Goal: Find contact information: Find contact information

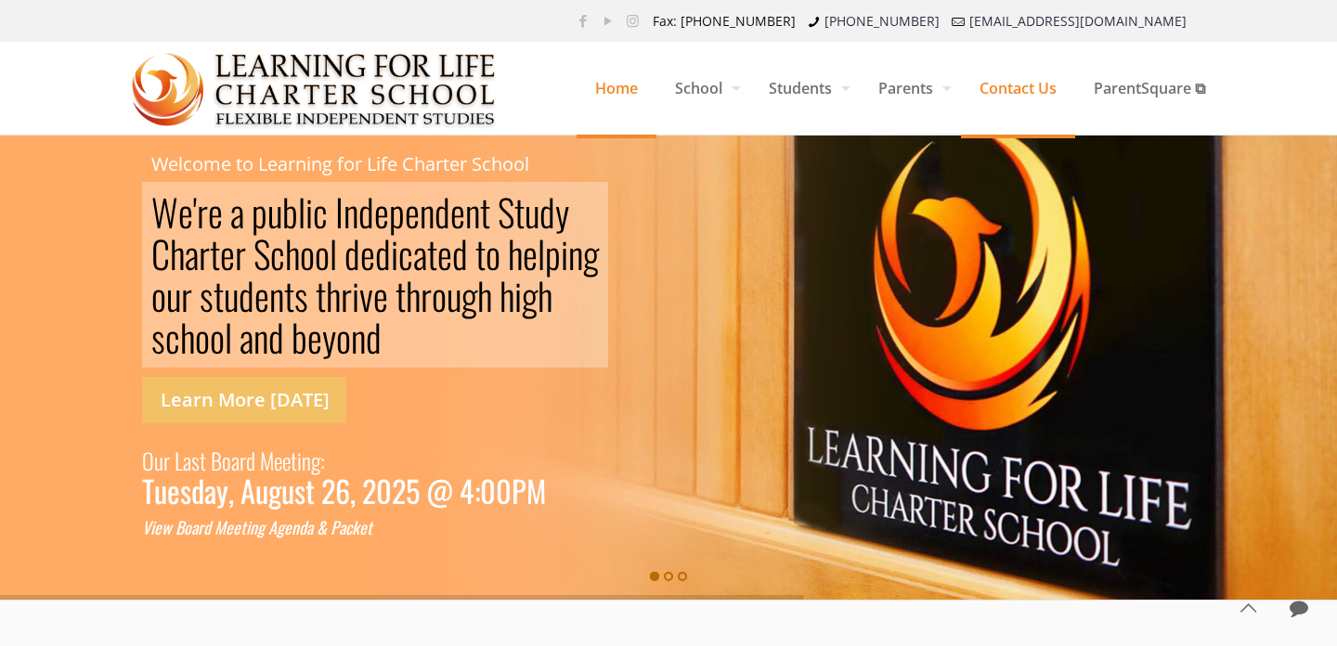
click at [1029, 91] on span "Contact Us" at bounding box center [1018, 88] width 114 height 56
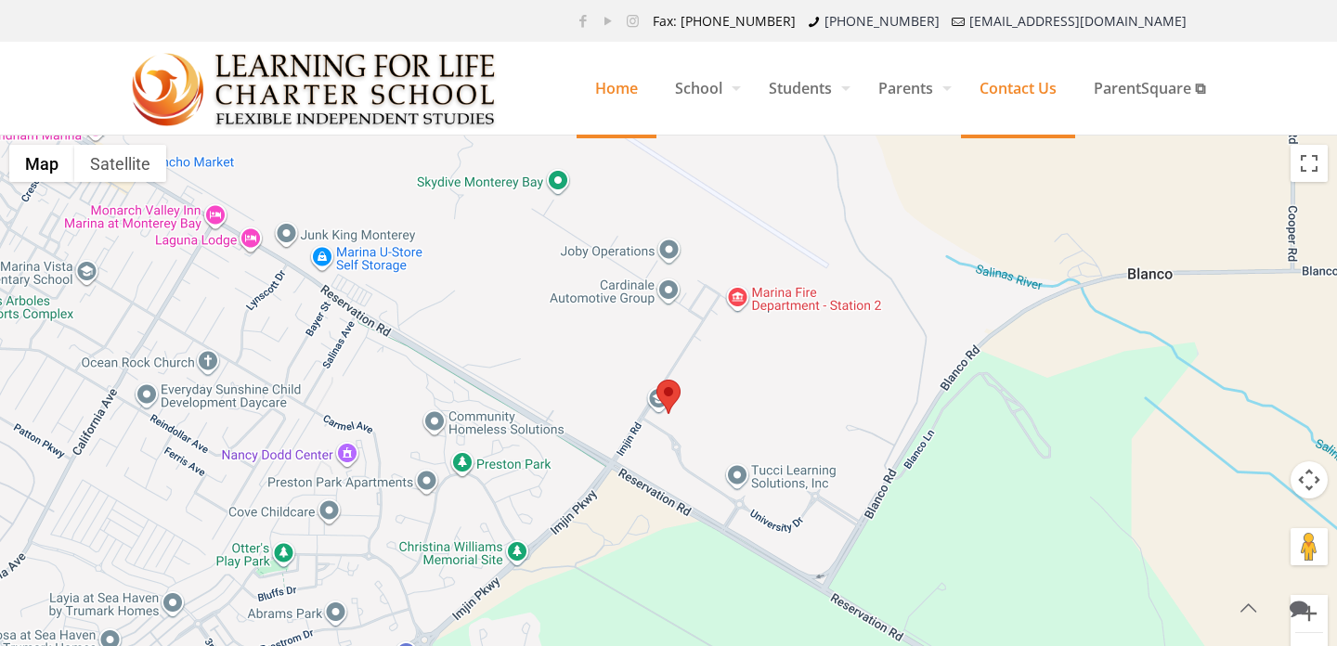
click at [626, 97] on span "Home" at bounding box center [616, 88] width 80 height 56
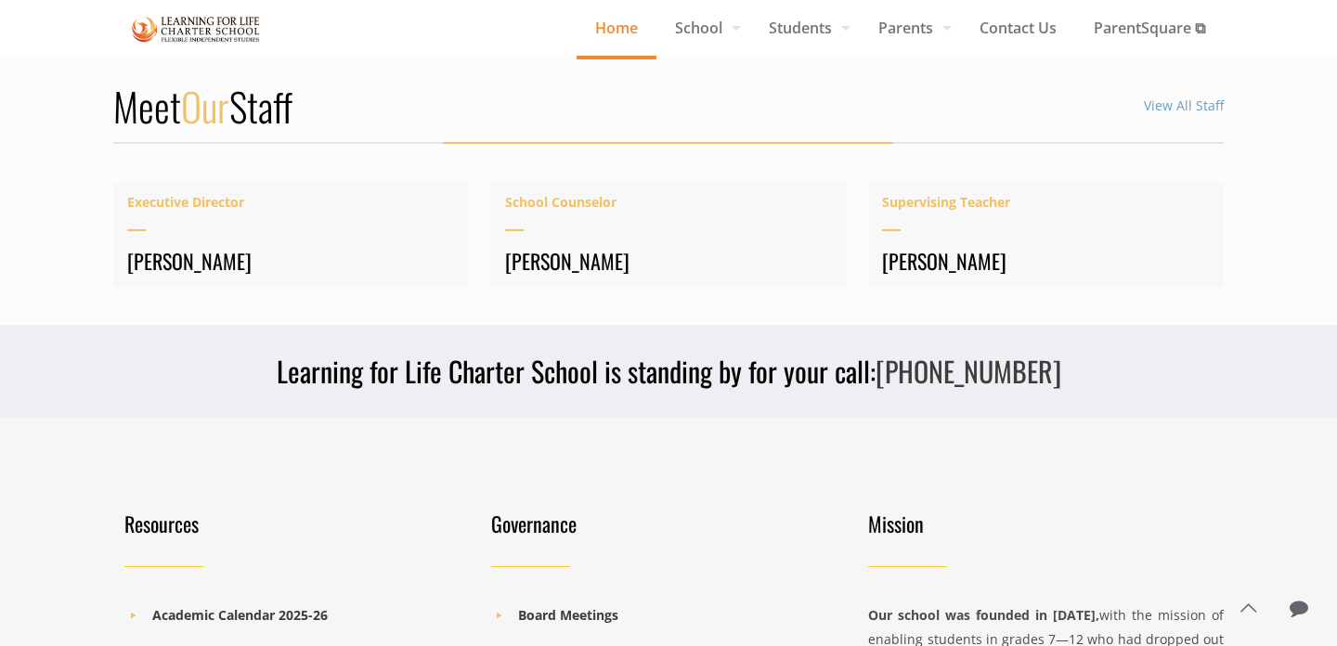
scroll to position [2344, 0]
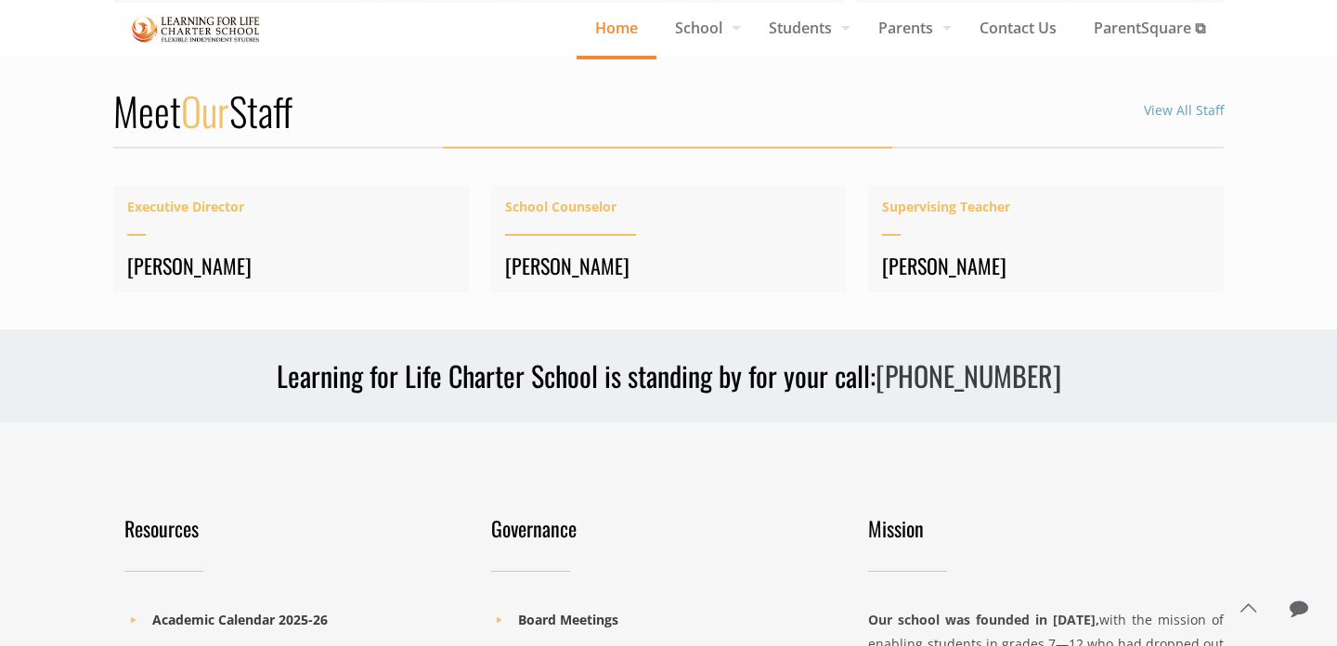
click at [604, 261] on h4 "Dr. Sarah Pennington" at bounding box center [669, 265] width 328 height 26
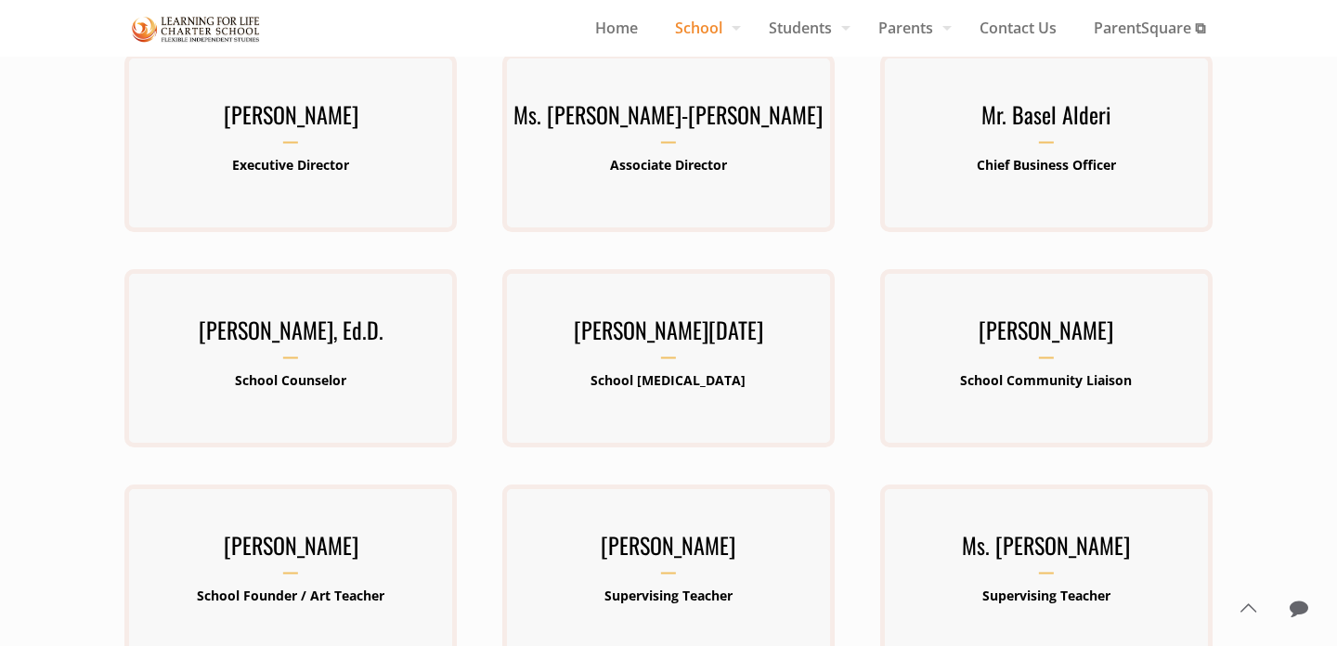
scroll to position [214, 0]
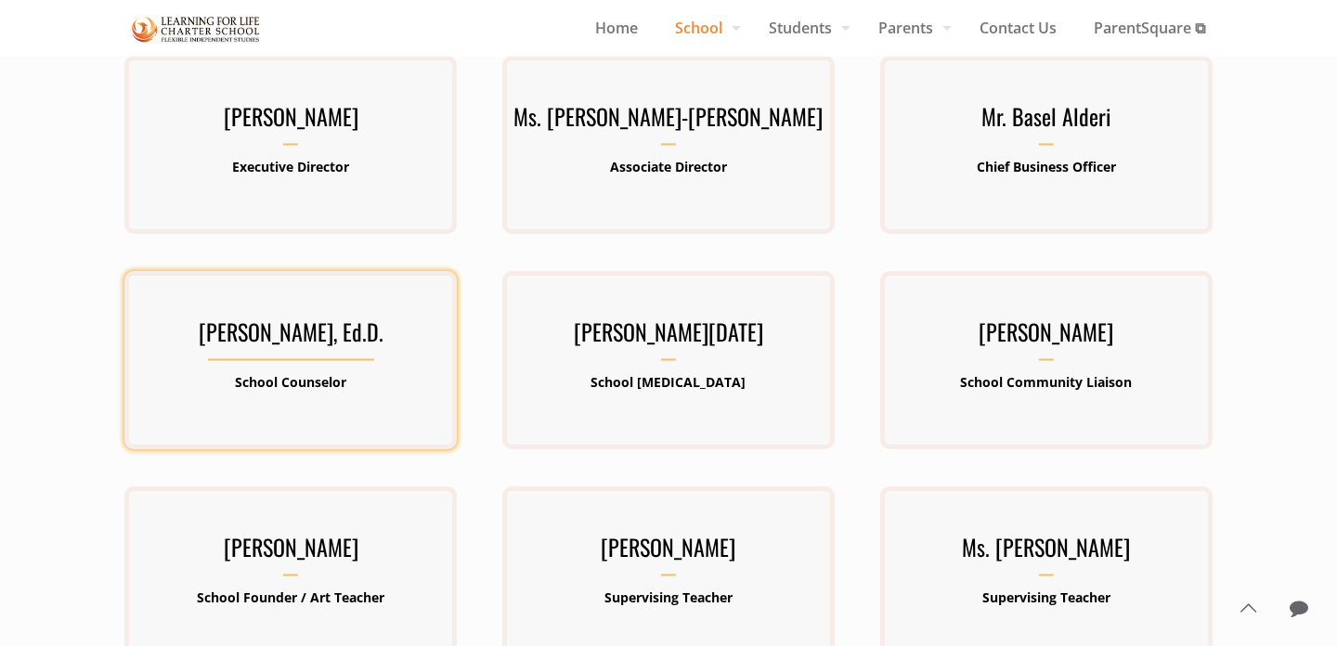
click at [312, 333] on h3 "[PERSON_NAME], Ed.D." at bounding box center [290, 337] width 332 height 48
click at [434, 365] on div "[PERSON_NAME], Ed.D. School Counselor" at bounding box center [290, 361] width 332 height 96
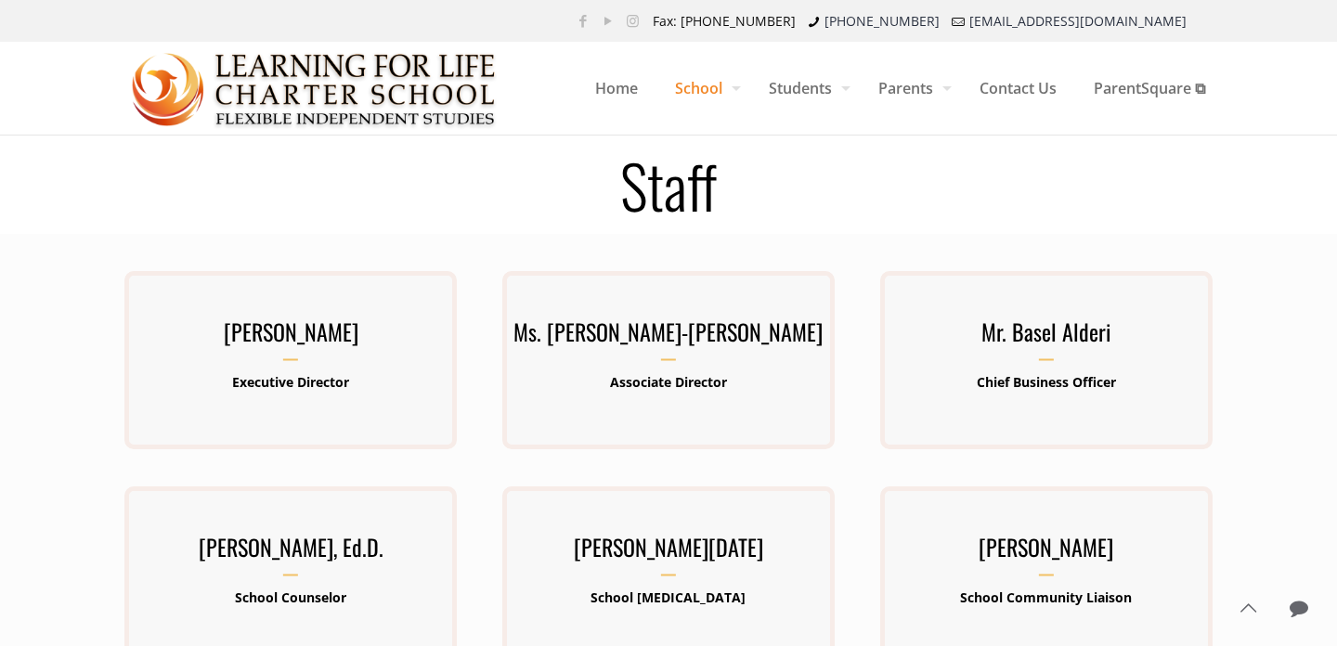
scroll to position [0, 0]
